Goal: Task Accomplishment & Management: Complete application form

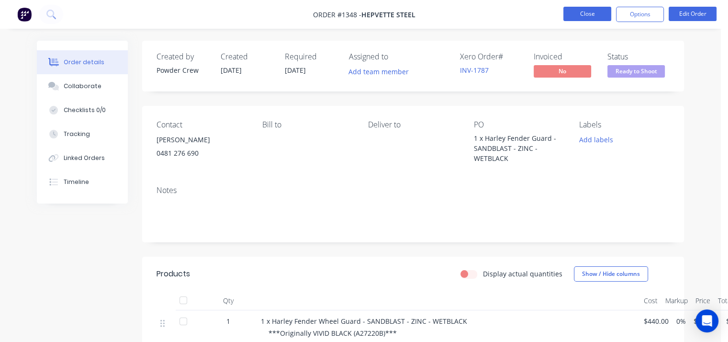
click at [582, 9] on button "Close" at bounding box center [587, 14] width 48 height 14
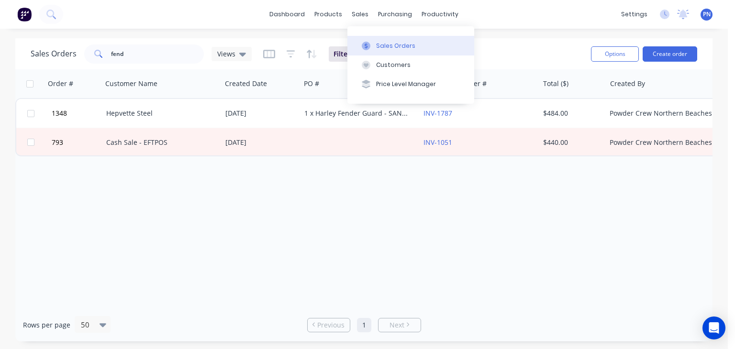
click at [386, 46] on div "Sales Orders" at bounding box center [395, 46] width 39 height 9
click at [149, 51] on input "fend" at bounding box center [157, 53] width 93 height 19
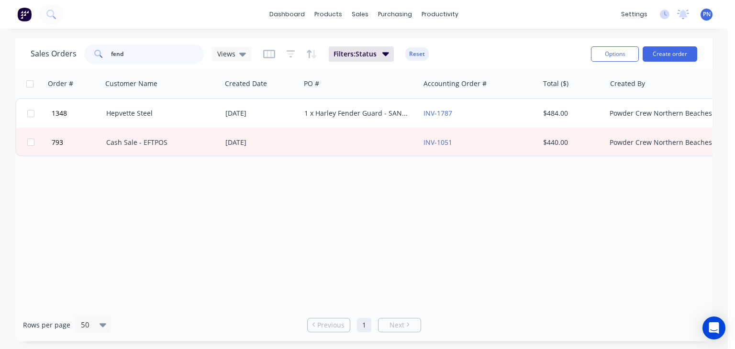
click at [149, 51] on input "fend" at bounding box center [157, 53] width 93 height 19
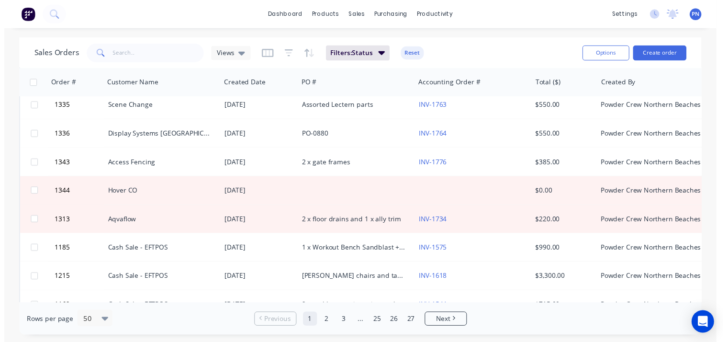
scroll to position [287, 0]
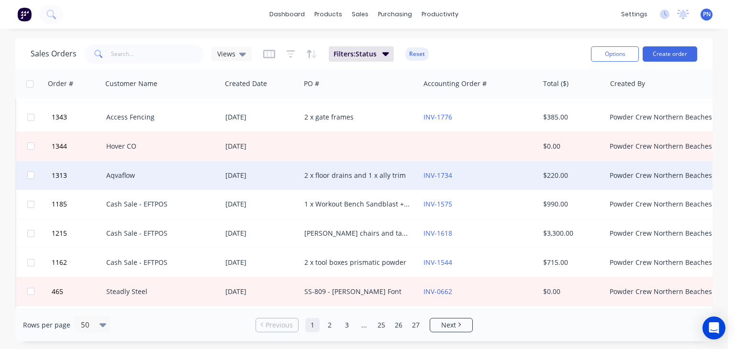
click at [335, 180] on div "2 x floor drains and 1 x ally trim" at bounding box center [359, 175] width 119 height 29
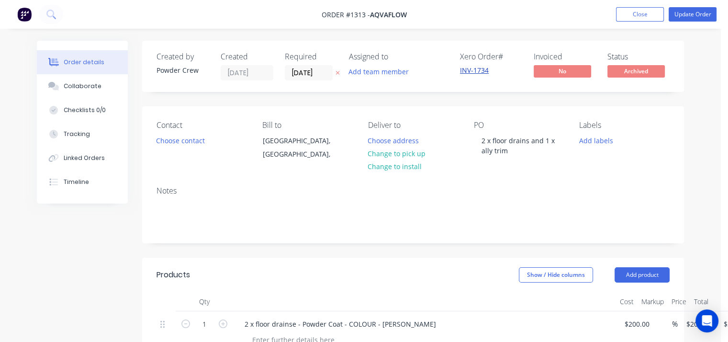
click at [471, 69] on link "INV-1734" at bounding box center [474, 70] width 29 height 9
click at [625, 16] on button "Close" at bounding box center [640, 14] width 48 height 14
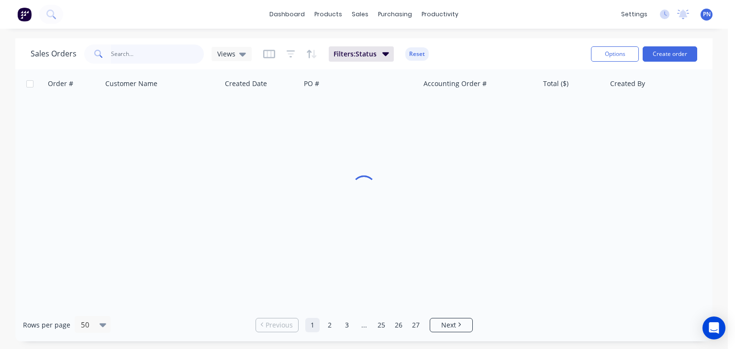
click at [121, 54] on input "text" at bounding box center [157, 53] width 93 height 19
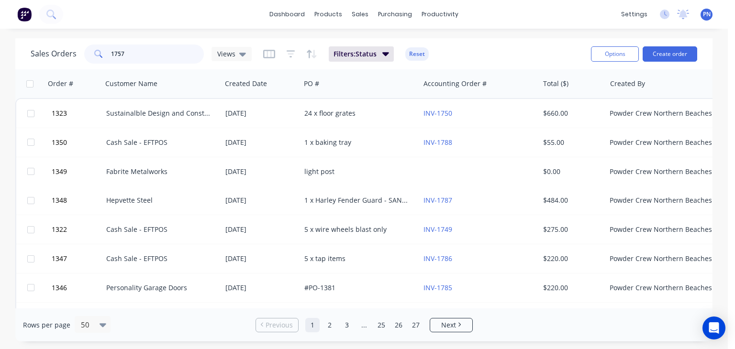
type input "1757"
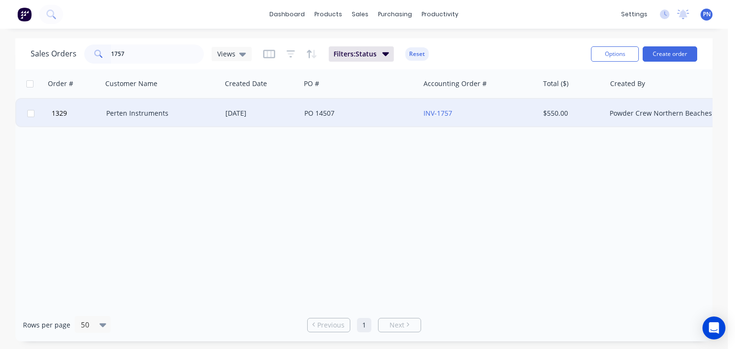
click at [160, 113] on div "Perten Instruments" at bounding box center [159, 114] width 106 height 10
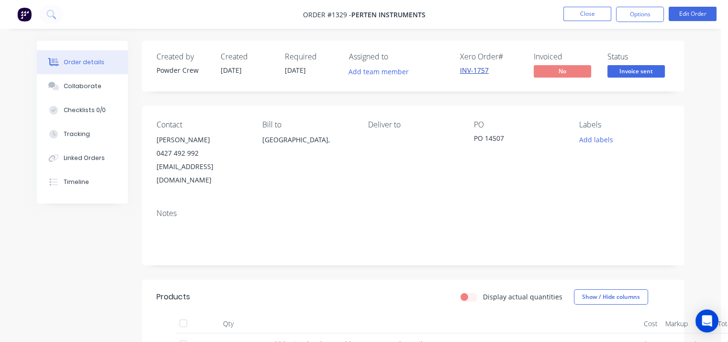
click at [478, 66] on link "INV-1757" at bounding box center [474, 70] width 29 height 9
click at [590, 8] on button "Close" at bounding box center [587, 14] width 48 height 14
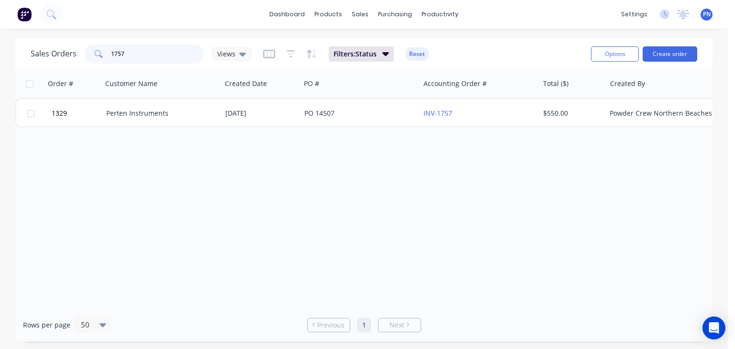
drag, startPoint x: 133, startPoint y: 56, endPoint x: 71, endPoint y: 48, distance: 63.1
click at [71, 48] on div "Sales Orders 1757 Views" at bounding box center [141, 53] width 221 height 19
type input "k"
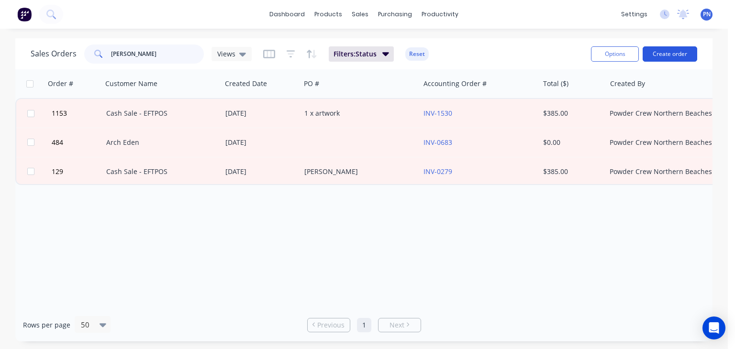
type input "[PERSON_NAME]"
click at [680, 54] on button "Create order" at bounding box center [670, 53] width 55 height 15
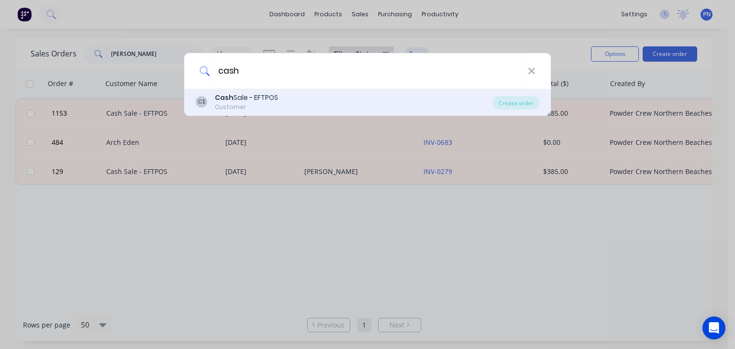
type input "cash"
click at [259, 100] on div "Cash Sale - EFTPOS" at bounding box center [246, 98] width 63 height 10
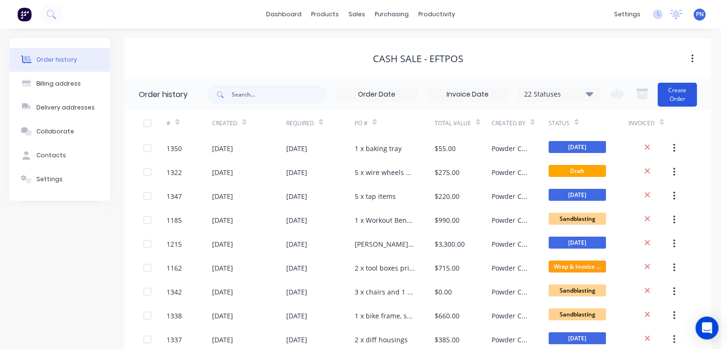
click at [664, 86] on button "Create Order" at bounding box center [676, 95] width 39 height 24
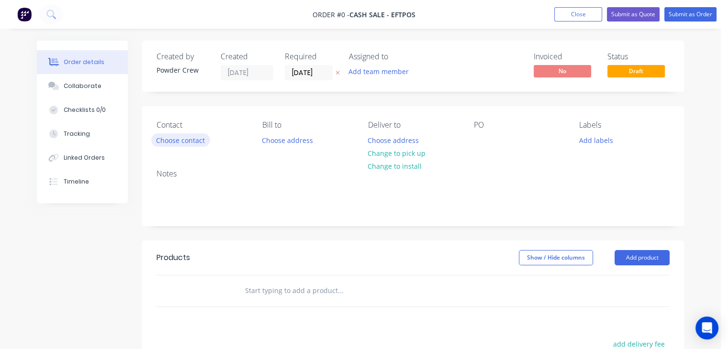
click at [176, 140] on button "Choose contact" at bounding box center [180, 139] width 59 height 13
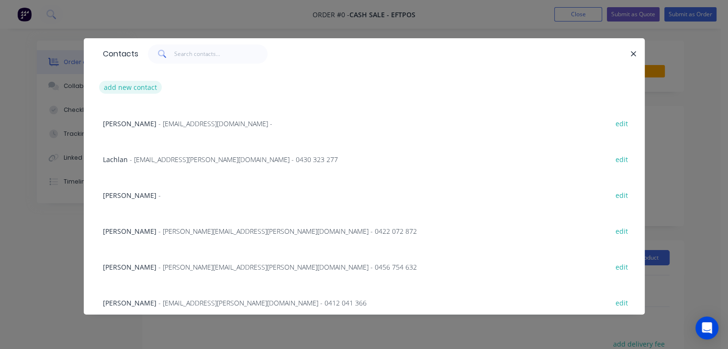
click at [138, 87] on button "add new contact" at bounding box center [130, 87] width 63 height 13
select select "AU"
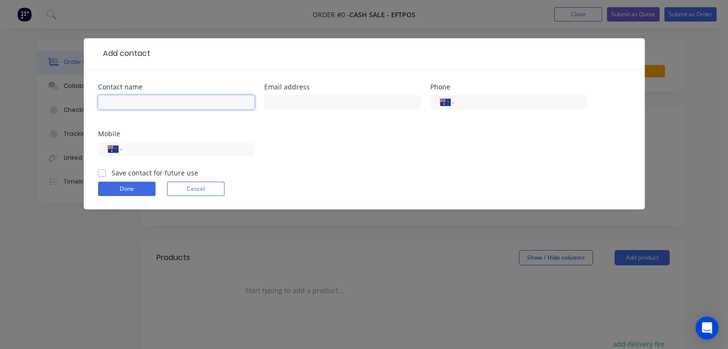
click at [130, 100] on input "text" at bounding box center [176, 102] width 156 height 14
type input "L"
type input "Harts Automotive - [PERSON_NAME]"
click at [507, 101] on input "tel" at bounding box center [518, 102] width 115 height 11
type input "0415 635 351"
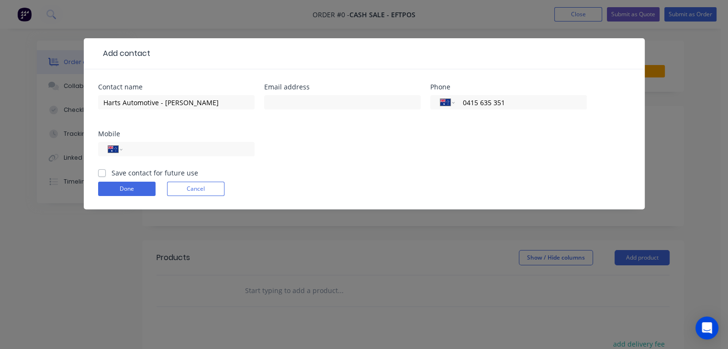
click at [338, 134] on div "Contact name Harts Automotive - [PERSON_NAME] Email address Phone International…" at bounding box center [364, 126] width 532 height 84
click at [124, 185] on button "Done" at bounding box center [126, 189] width 57 height 14
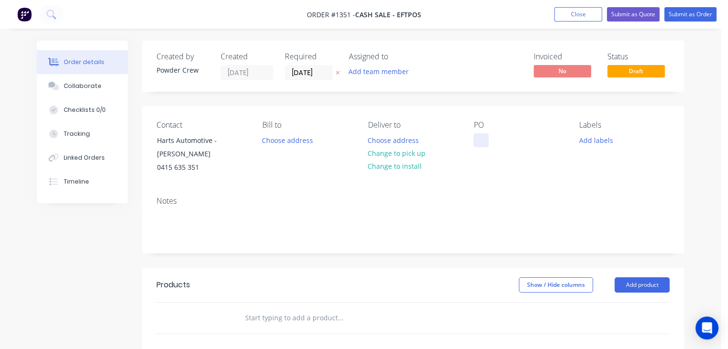
click at [485, 143] on div at bounding box center [480, 140] width 15 height 14
click at [528, 149] on div "4 x Audi Wheels - SANDBLAST + SLVER PEARL" at bounding box center [518, 150] width 90 height 34
drag, startPoint x: 506, startPoint y: 155, endPoint x: 466, endPoint y: 130, distance: 47.5
click at [466, 130] on div "Contact Harts Automotive - [PERSON_NAME] 0415 635 351 Bill to Choose address De…" at bounding box center [413, 147] width 542 height 83
copy div "4 x Audi Wheels - SANDBLAST + SILVER PEARL"
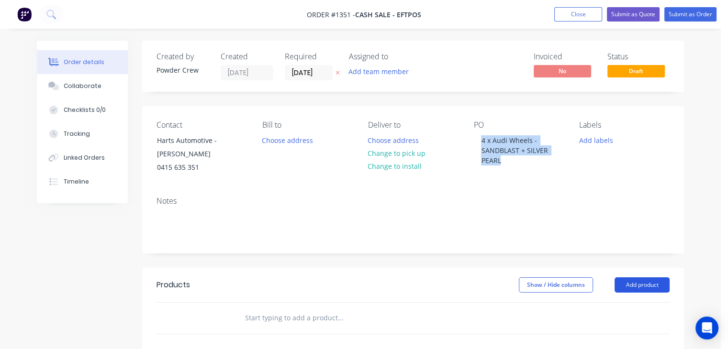
click at [651, 280] on button "Add product" at bounding box center [641, 285] width 55 height 15
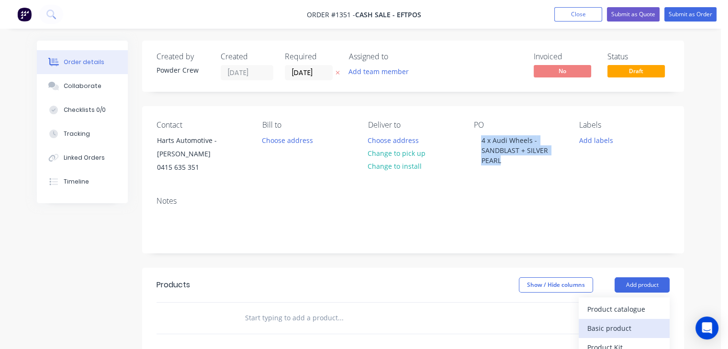
click at [609, 324] on div "Basic product" at bounding box center [624, 329] width 74 height 14
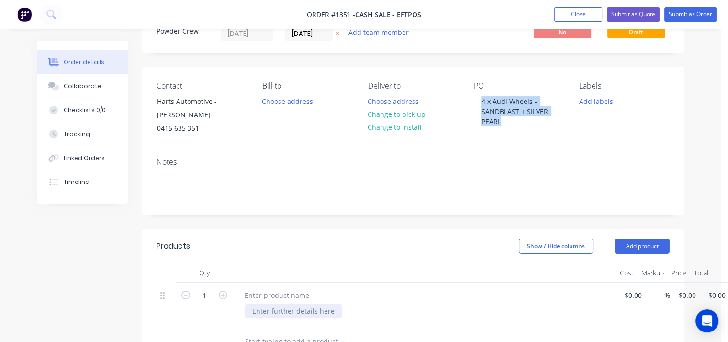
scroll to position [96, 0]
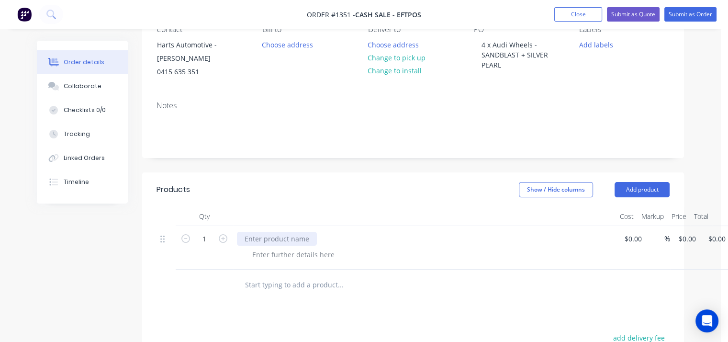
click at [255, 236] on div at bounding box center [277, 239] width 80 height 14
paste div
click at [344, 232] on div "4 x Audi Wheels - SANDBLAST + SILVER PEARL" at bounding box center [317, 239] width 161 height 14
click at [209, 232] on input "1" at bounding box center [204, 239] width 25 height 14
type input "4"
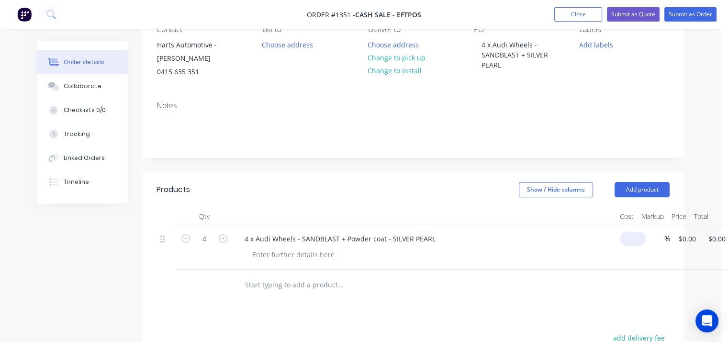
click at [631, 232] on input at bounding box center [634, 239] width 22 height 14
type input "$0.00"
click at [295, 247] on div at bounding box center [293, 254] width 98 height 14
click at [471, 247] on div "Quoted $150-200 per wheel" at bounding box center [427, 254] width 367 height 14
click at [685, 15] on button "Submit as Order" at bounding box center [690, 14] width 52 height 14
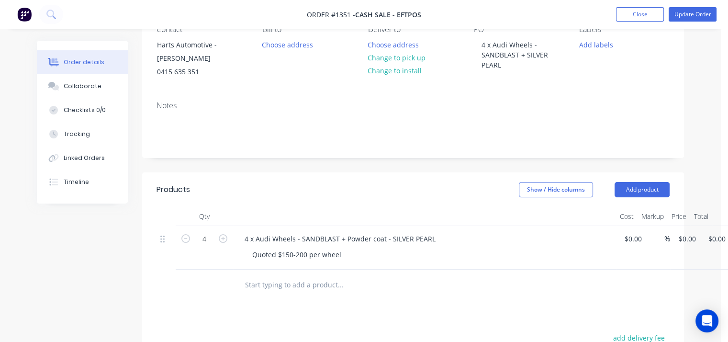
scroll to position [0, 0]
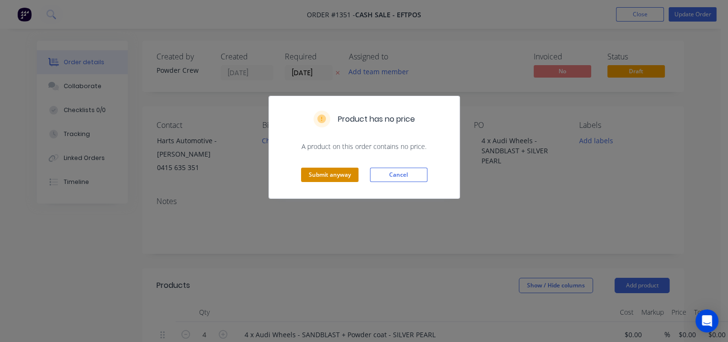
click at [344, 176] on button "Submit anyway" at bounding box center [329, 174] width 57 height 14
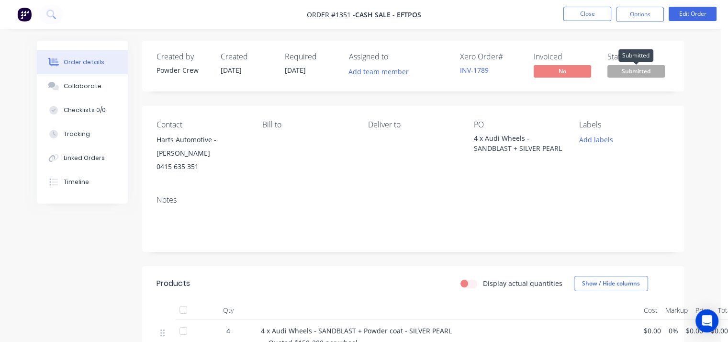
click at [641, 73] on span "Submitted" at bounding box center [635, 71] width 57 height 12
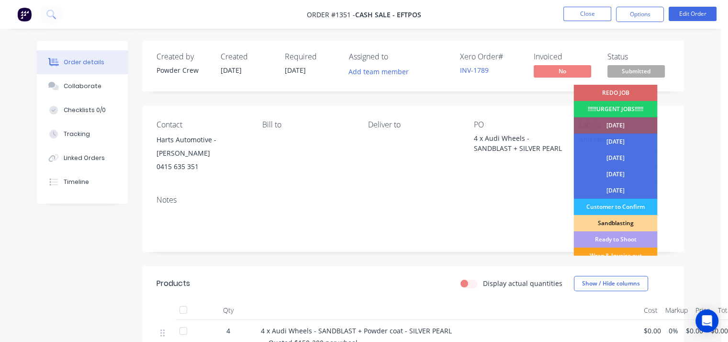
click at [617, 238] on div "Ready to Shoot" at bounding box center [615, 239] width 84 height 16
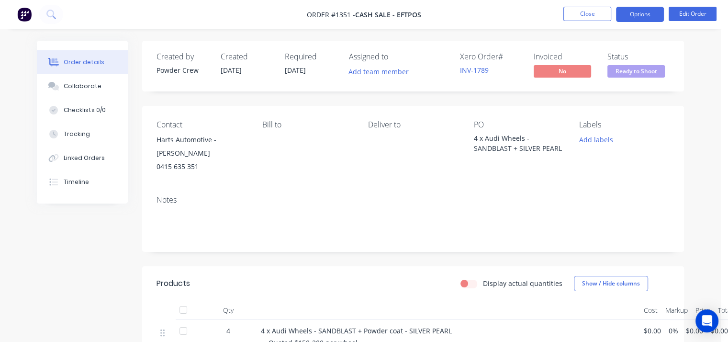
click at [655, 14] on button "Options" at bounding box center [640, 14] width 48 height 15
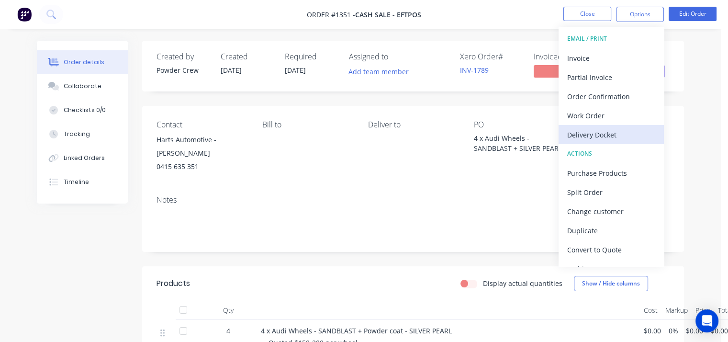
click at [601, 134] on div "Delivery Docket" at bounding box center [611, 135] width 88 height 14
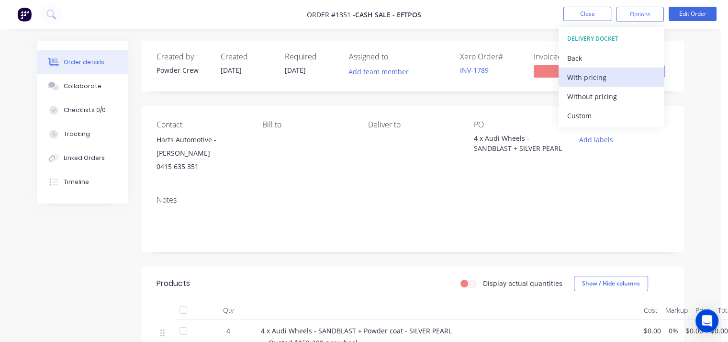
click at [599, 84] on button "With pricing" at bounding box center [610, 76] width 105 height 19
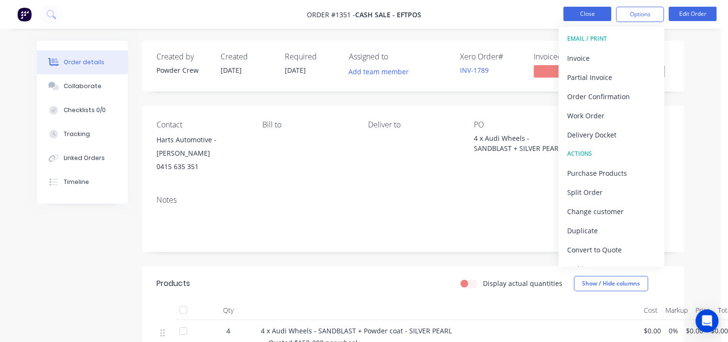
click at [588, 15] on button "Close" at bounding box center [587, 14] width 48 height 14
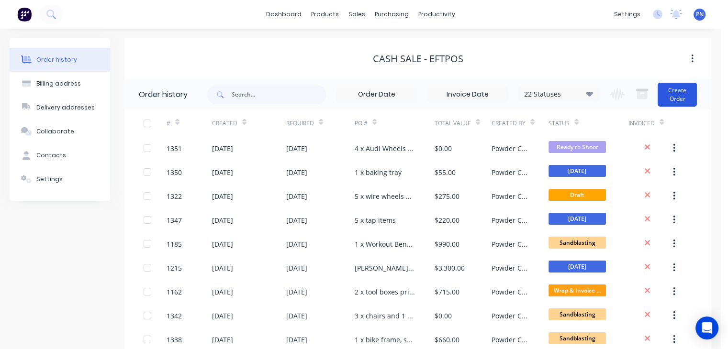
click at [674, 92] on button "Create Order" at bounding box center [676, 95] width 39 height 24
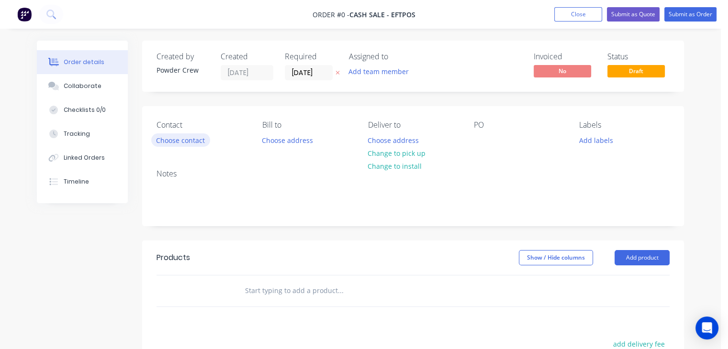
click at [184, 138] on button "Choose contact" at bounding box center [180, 139] width 59 height 13
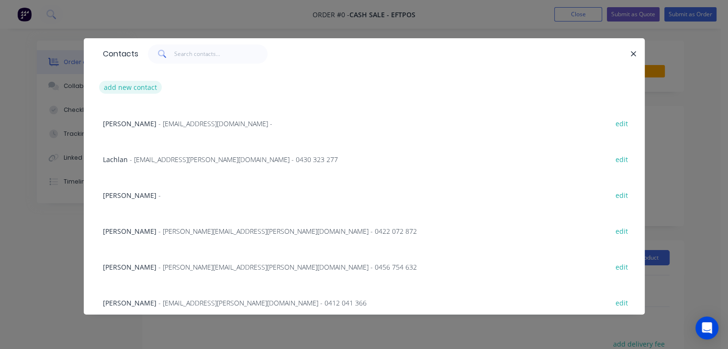
click at [130, 90] on button "add new contact" at bounding box center [130, 87] width 63 height 13
select select "AU"
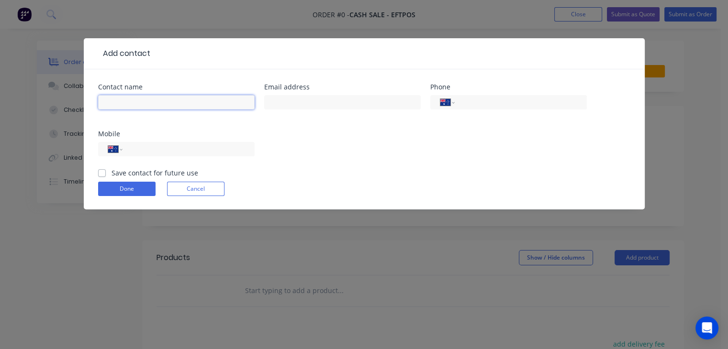
click at [132, 102] on input "text" at bounding box center [176, 102] width 156 height 14
type input "[PERSON_NAME]"
click at [496, 101] on input "tel" at bounding box center [518, 102] width 115 height 11
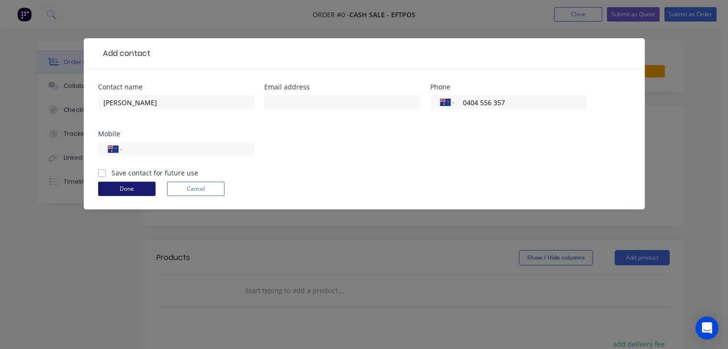
type input "0404 556 357"
click at [149, 187] on button "Done" at bounding box center [126, 189] width 57 height 14
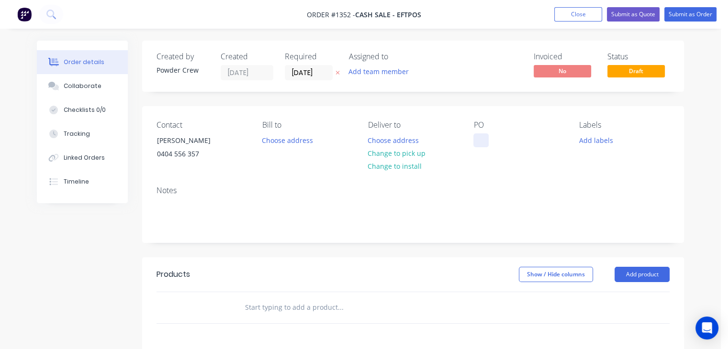
click at [478, 146] on div at bounding box center [480, 140] width 15 height 14
click at [650, 274] on button "Add product" at bounding box center [641, 274] width 55 height 15
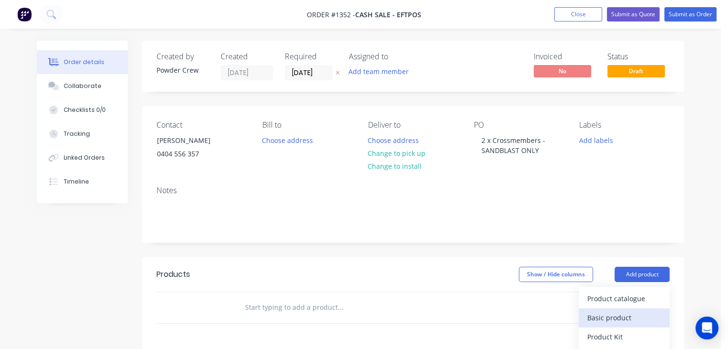
click at [607, 320] on div "Basic product" at bounding box center [624, 318] width 74 height 14
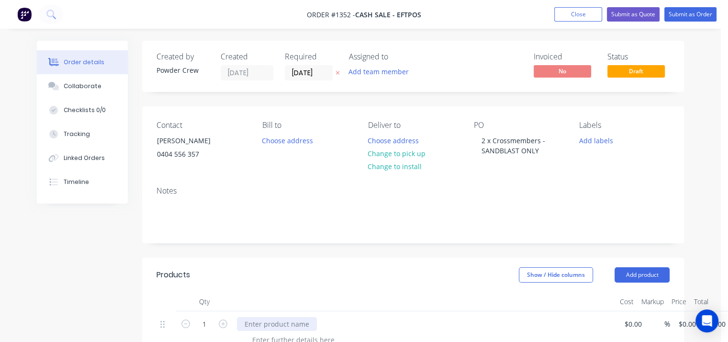
click at [256, 325] on div at bounding box center [277, 324] width 80 height 14
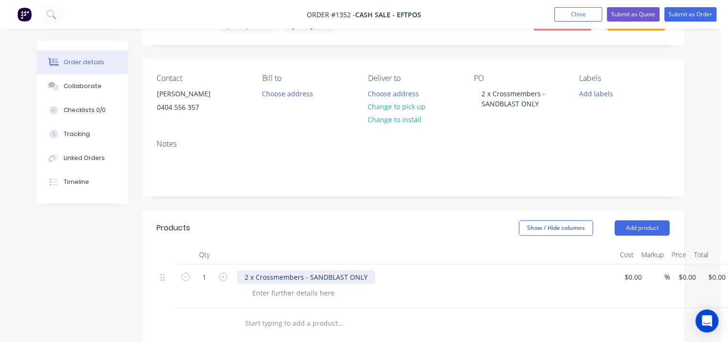
scroll to position [191, 0]
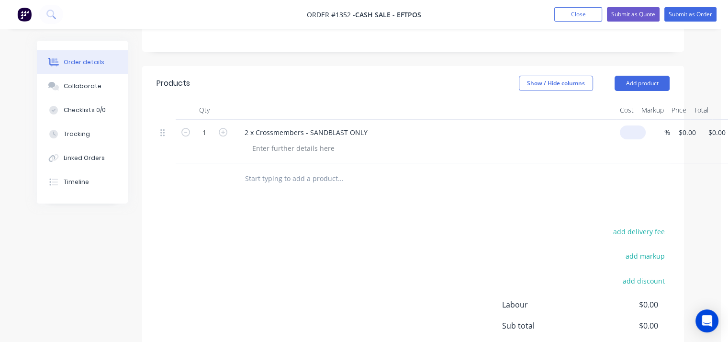
click at [636, 132] on div "1 2 x Crossmembers - SANDBLAST ONLY $0.00 % $0.00 $0.00 $0.00 $0.00" at bounding box center [412, 142] width 513 height 44
type input "$200.00"
click at [516, 193] on div at bounding box center [405, 178] width 344 height 31
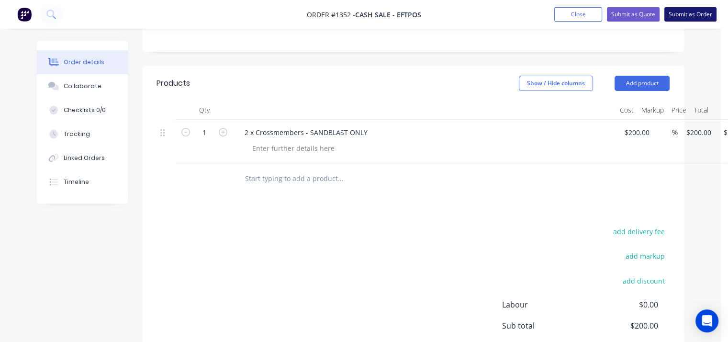
click at [675, 17] on button "Submit as Order" at bounding box center [690, 14] width 52 height 14
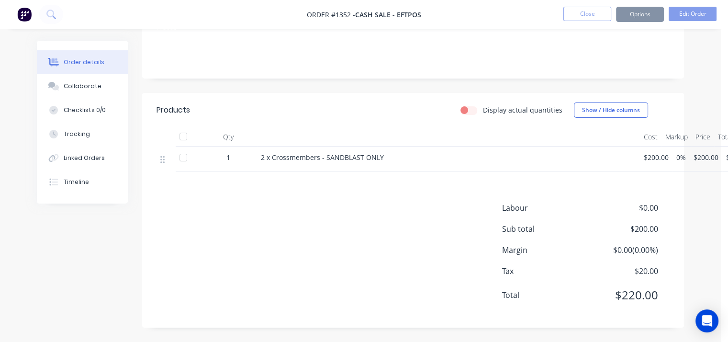
scroll to position [0, 0]
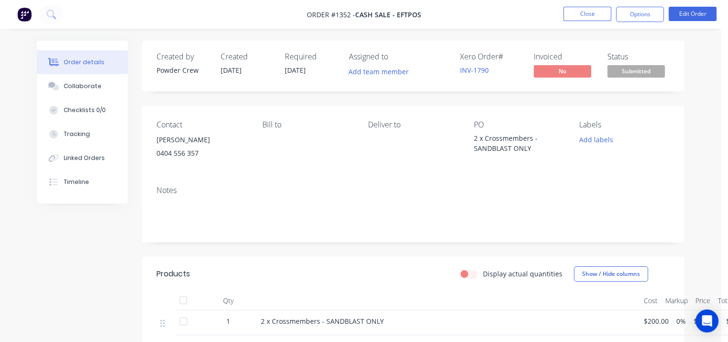
click at [637, 76] on span "Submitted" at bounding box center [635, 71] width 57 height 12
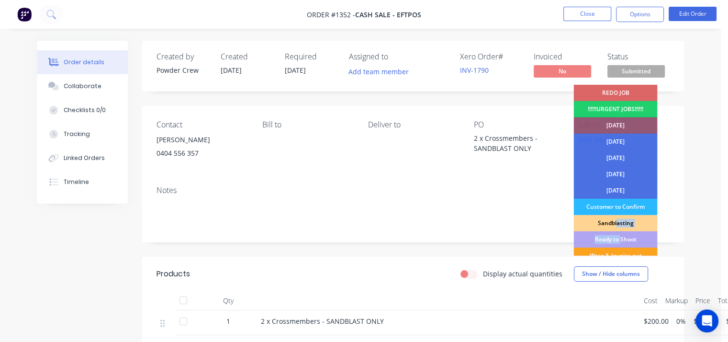
drag, startPoint x: 620, startPoint y: 238, endPoint x: 616, endPoint y: 219, distance: 19.5
click at [616, 219] on div "REDO JOB !!!!!!URGENT JOBS!!!!!! [DATE] [DATE] [DATE] [DATE] [DATE] Customer to…" at bounding box center [615, 170] width 84 height 171
click at [616, 219] on div "Sandblasting" at bounding box center [615, 223] width 84 height 16
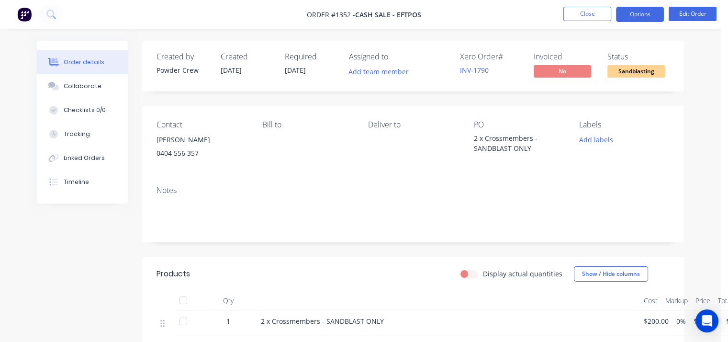
click at [629, 15] on button "Options" at bounding box center [640, 14] width 48 height 15
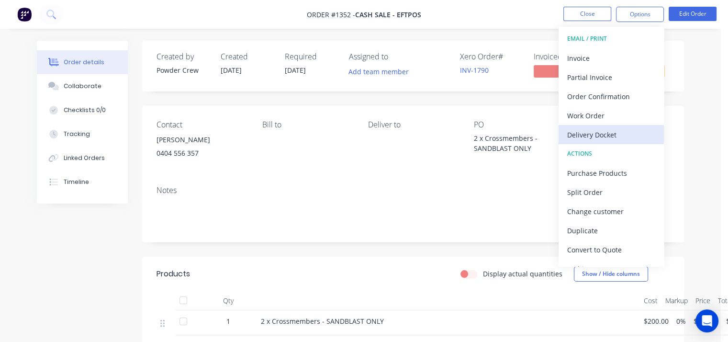
click at [595, 131] on div "Delivery Docket" at bounding box center [611, 135] width 88 height 14
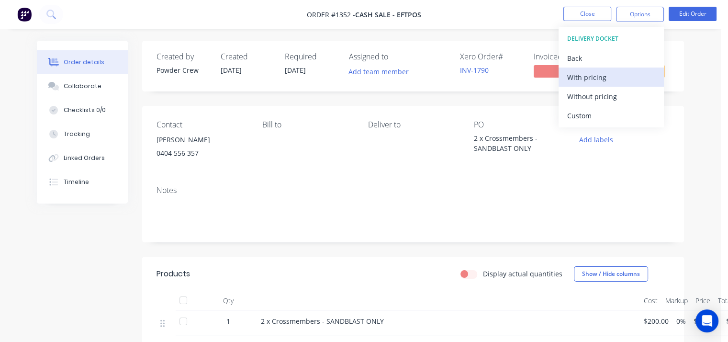
click at [605, 78] on div "With pricing" at bounding box center [611, 77] width 88 height 14
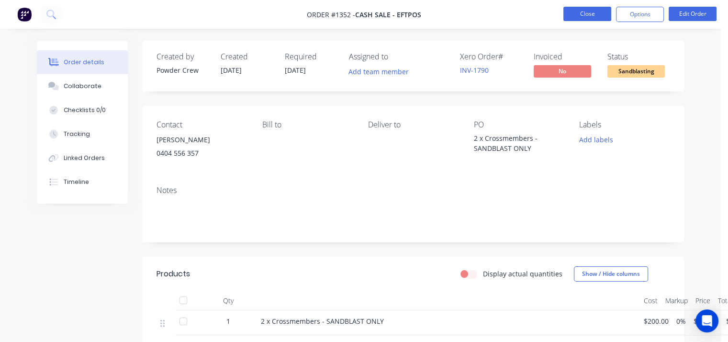
click at [593, 18] on button "Close" at bounding box center [587, 14] width 48 height 14
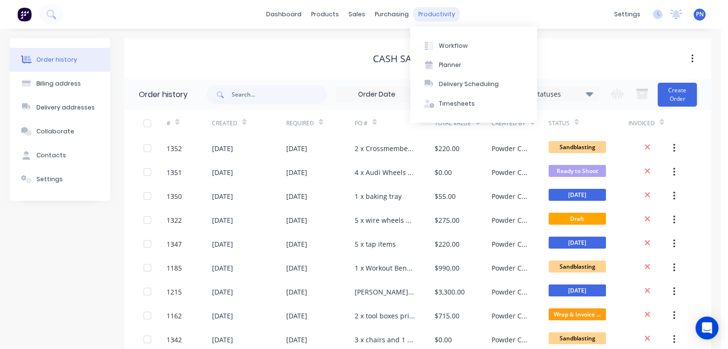
click at [427, 19] on div "productivity" at bounding box center [436, 14] width 46 height 14
click at [462, 41] on button "Workflow" at bounding box center [473, 45] width 127 height 19
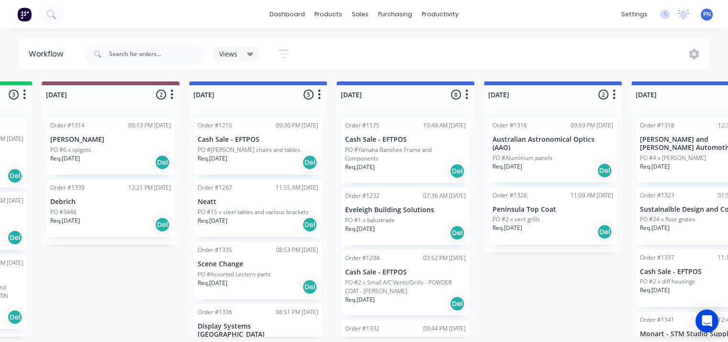
scroll to position [0, 337]
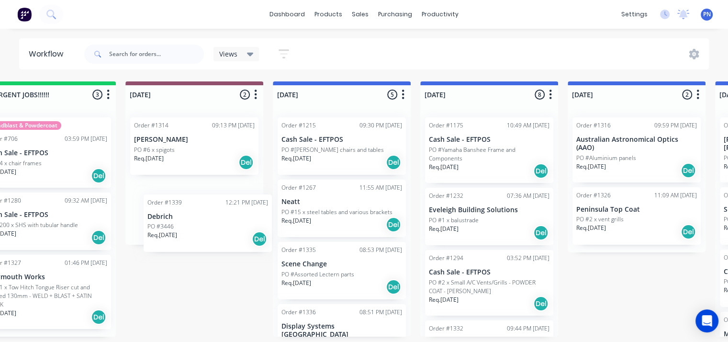
drag, startPoint x: 186, startPoint y: 216, endPoint x: 205, endPoint y: 235, distance: 27.1
click at [205, 235] on div "Order #1314 09:13 PM [DATE] [PERSON_NAME] PO #6 x spigots Req. [DATE] Del Order…" at bounding box center [194, 177] width 138 height 135
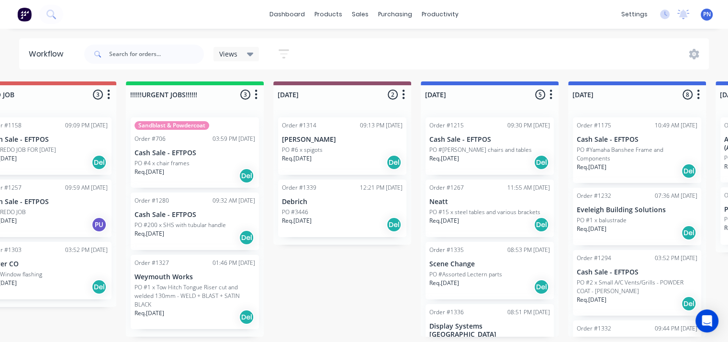
scroll to position [2, 86]
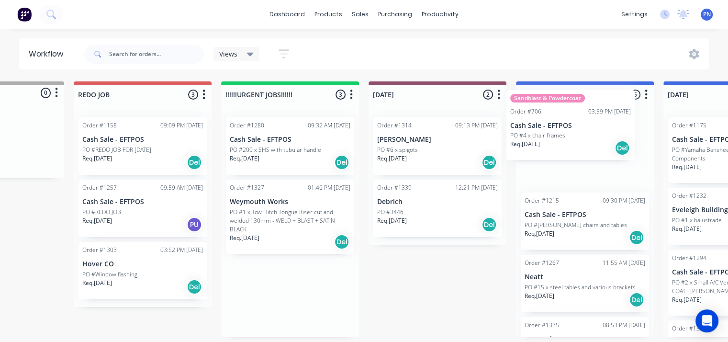
drag, startPoint x: 319, startPoint y: 142, endPoint x: 600, endPoint y: 119, distance: 282.7
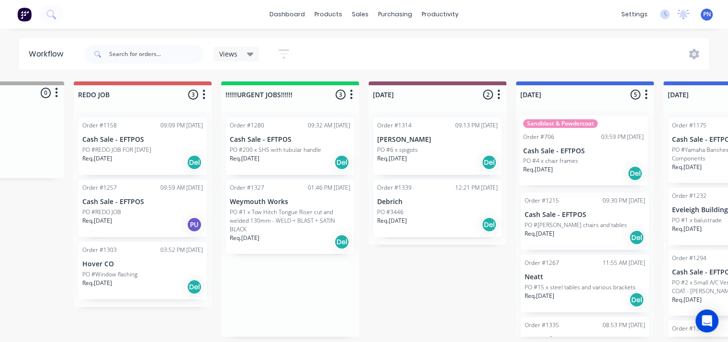
scroll to position [2, 96]
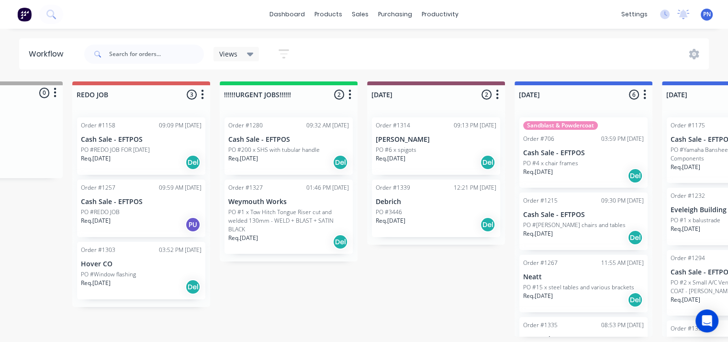
click at [300, 161] on div "Req. [DATE] Del" at bounding box center [288, 162] width 121 height 16
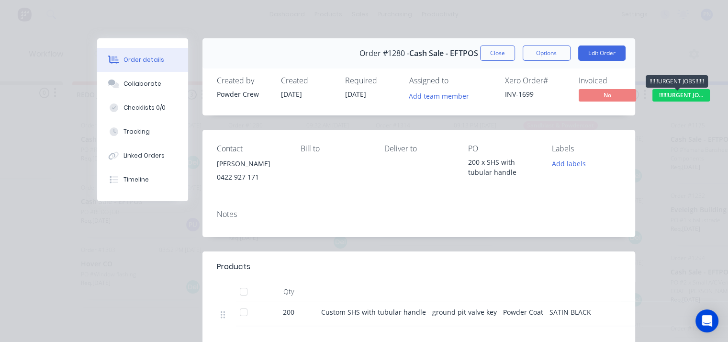
click at [667, 96] on span "!!!!!!URGENT JO..." at bounding box center [680, 95] width 57 height 12
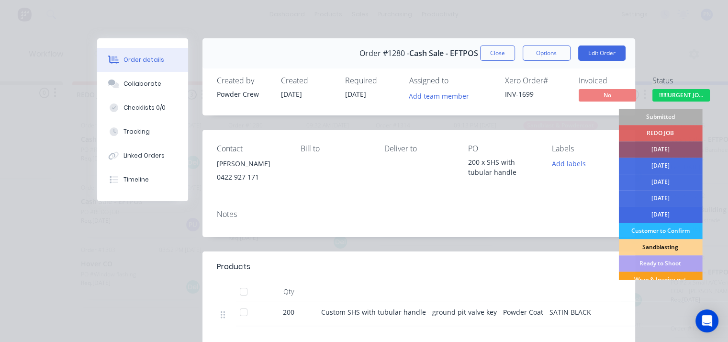
scroll to position [86, 0]
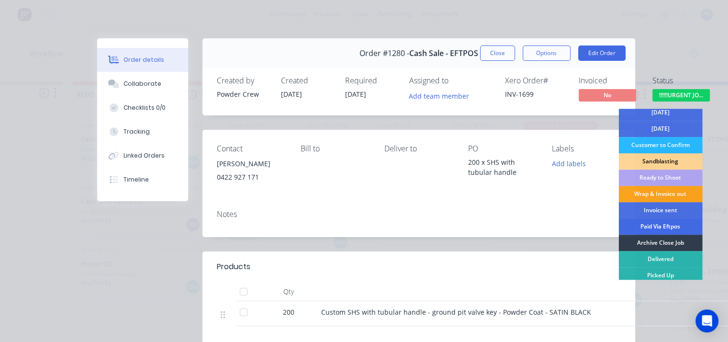
click at [664, 227] on div "Paid Via Eftpos" at bounding box center [660, 226] width 84 height 16
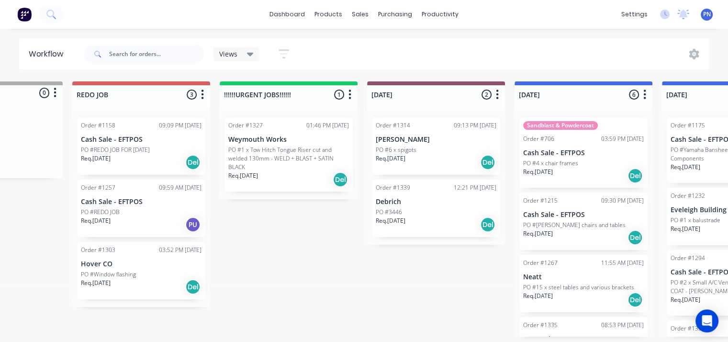
click at [284, 171] on div "Req. [DATE] Del" at bounding box center [288, 179] width 121 height 16
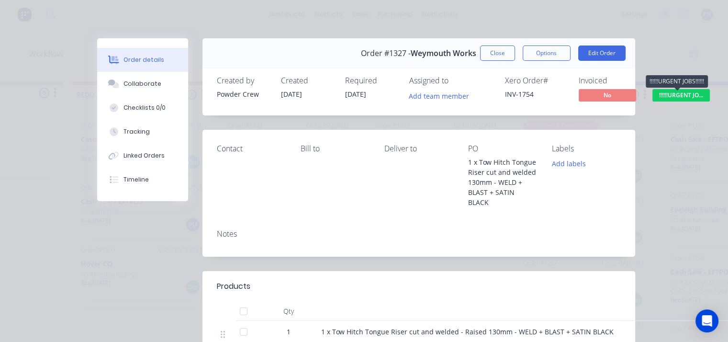
click at [668, 95] on span "!!!!!!URGENT JO..." at bounding box center [680, 95] width 57 height 12
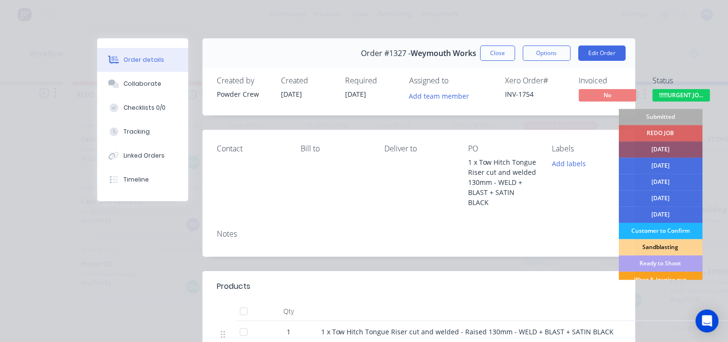
scroll to position [48, 0]
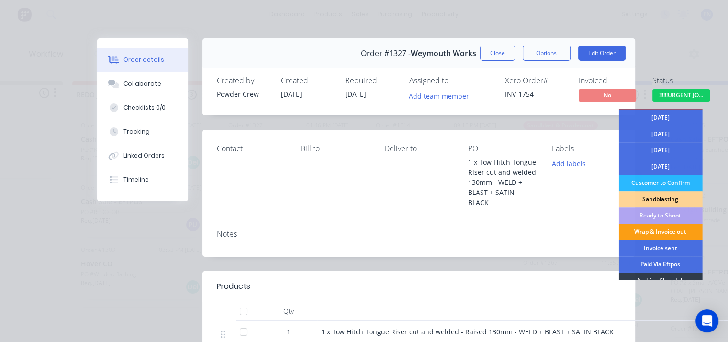
click at [668, 234] on div "Wrap & Invoice out" at bounding box center [660, 231] width 84 height 16
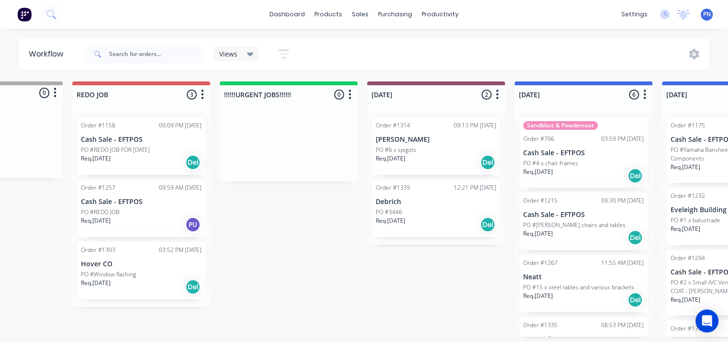
click at [155, 284] on div "Req. [DATE] Del" at bounding box center [141, 286] width 121 height 16
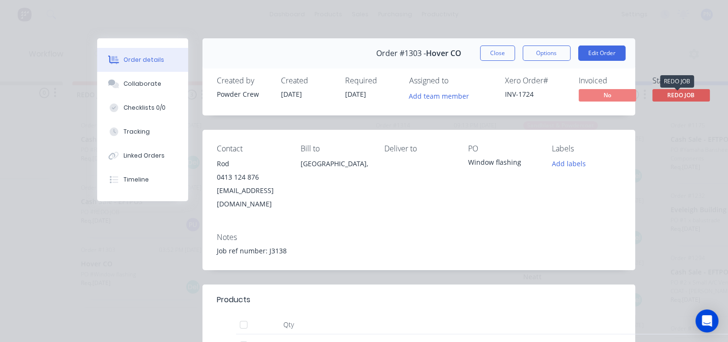
click at [669, 94] on span "REDO JOB" at bounding box center [680, 95] width 57 height 12
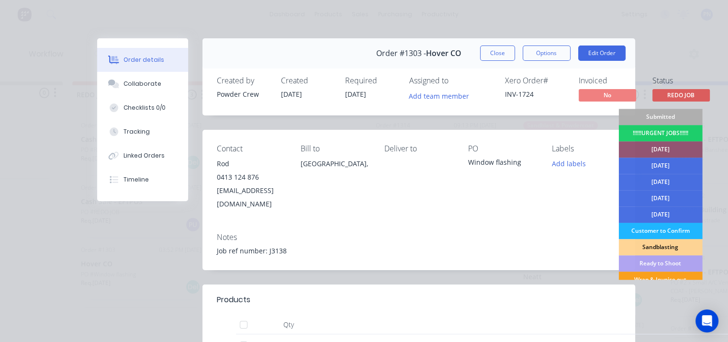
click at [678, 232] on div "Customer to Confirm" at bounding box center [660, 230] width 84 height 16
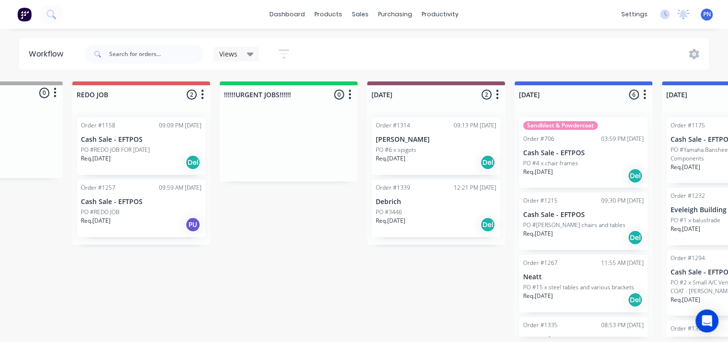
click at [167, 239] on div "Order #1158 09:09 PM [DATE] Cash Sale - EFTPOS PO #REDO JOB FOR [DATE] Req. [DA…" at bounding box center [141, 177] width 138 height 135
click at [159, 217] on div "Req. [DATE] PU" at bounding box center [141, 224] width 121 height 16
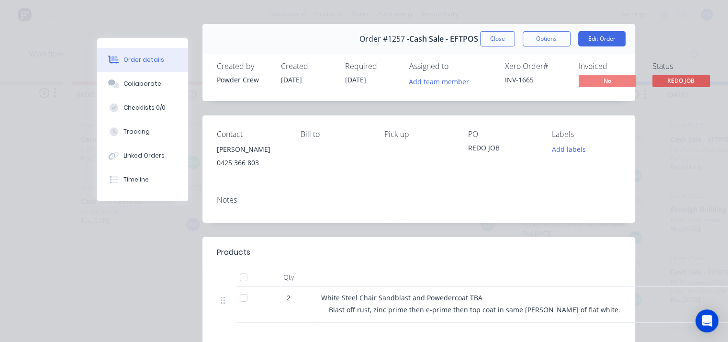
scroll to position [0, 0]
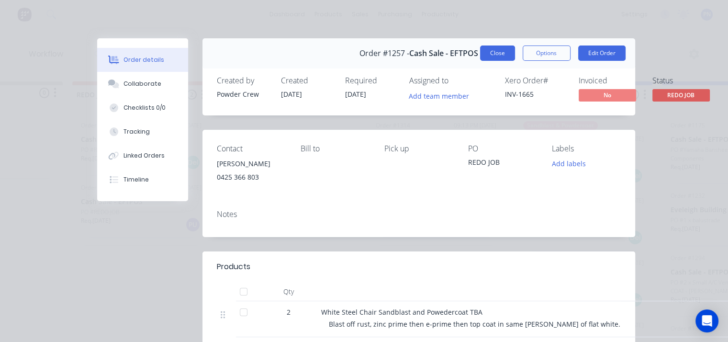
click at [492, 48] on button "Close" at bounding box center [497, 52] width 35 height 15
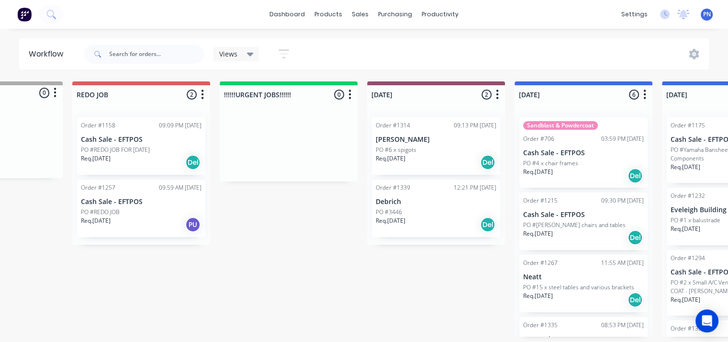
click at [145, 171] on div "Order #1158 09:09 PM [DATE] Cash Sale - EFTPOS PO #REDO JOB FOR [DATE] Req. [DA…" at bounding box center [141, 145] width 128 height 57
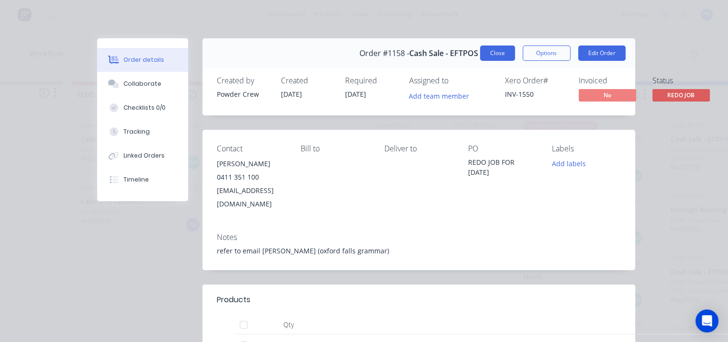
click at [502, 51] on button "Close" at bounding box center [497, 52] width 35 height 15
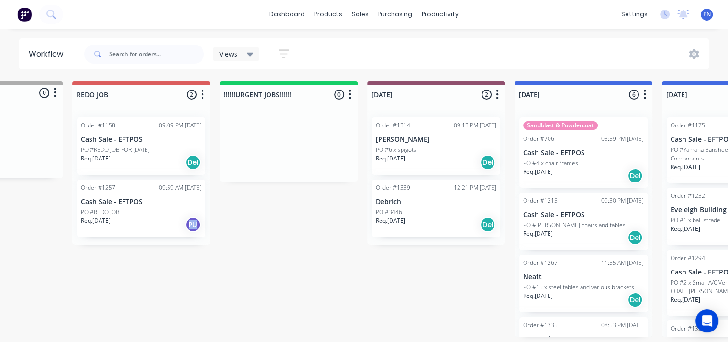
drag, startPoint x: 186, startPoint y: 341, endPoint x: 224, endPoint y: 325, distance: 42.0
